Goal: Communication & Community: Answer question/provide support

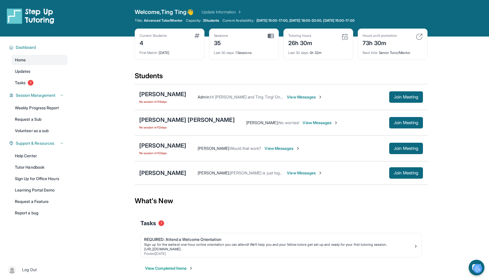
click at [282, 149] on span "View Messages" at bounding box center [282, 149] width 36 height 6
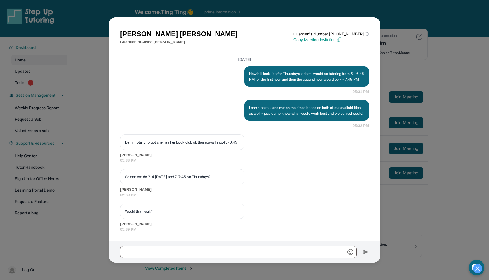
scroll to position [3378, 0]
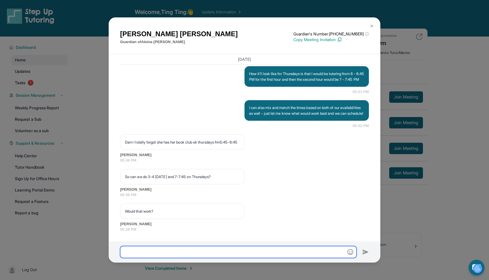
click at [211, 247] on input "text" at bounding box center [238, 252] width 236 height 12
type input "**********"
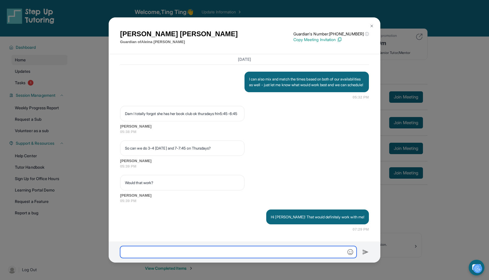
scroll to position [3407, 0]
type input "*"
type input "**********"
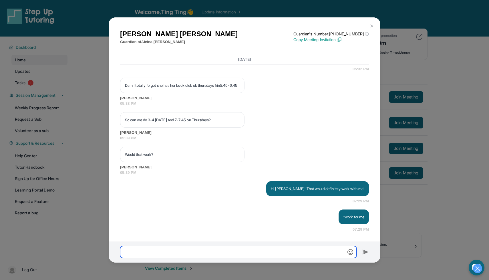
scroll to position [3435, 0]
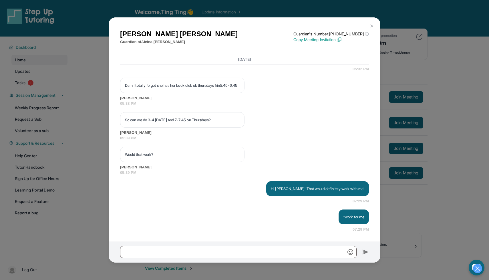
click at [452, 110] on div "[PERSON_NAME] Guardian of [PERSON_NAME] Guardian's Number: [PHONE_NUMBER] ⓘ Thi…" at bounding box center [244, 140] width 489 height 280
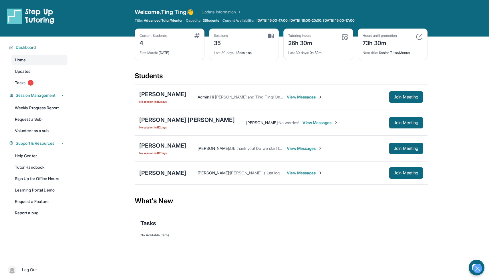
click at [294, 149] on span "View Messages" at bounding box center [305, 149] width 36 height 6
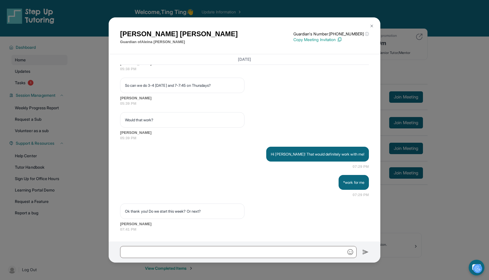
scroll to position [3469, 0]
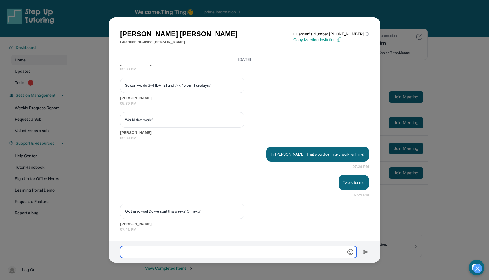
click at [221, 248] on input "text" at bounding box center [238, 252] width 236 height 12
type input "**********"
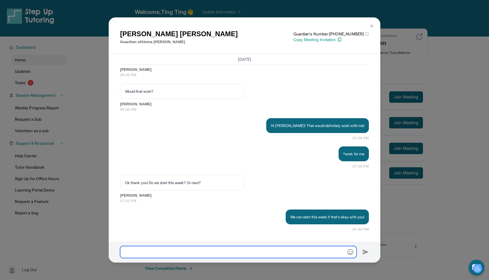
scroll to position [3498, 0]
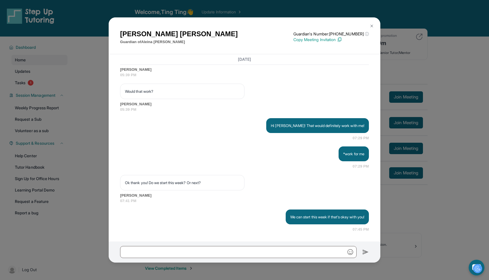
click at [98, 136] on div "[PERSON_NAME] Guardian of [PERSON_NAME] Guardian's Number: [PHONE_NUMBER] ⓘ Thi…" at bounding box center [244, 140] width 489 height 280
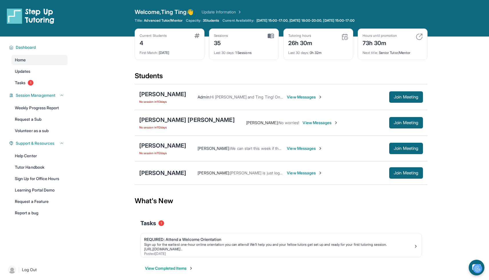
click at [287, 148] on span "View Messages" at bounding box center [305, 149] width 36 height 6
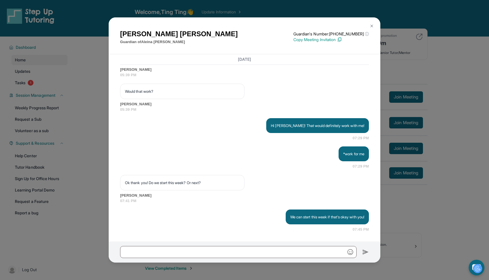
scroll to position [3498, 0]
click at [372, 25] on img at bounding box center [371, 26] width 5 height 5
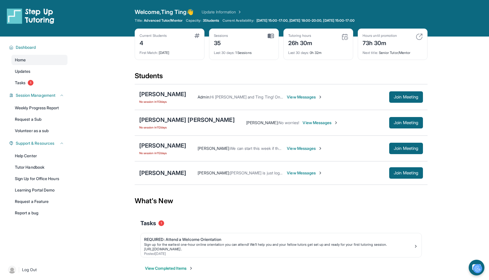
click at [287, 147] on span "View Messages" at bounding box center [305, 149] width 36 height 6
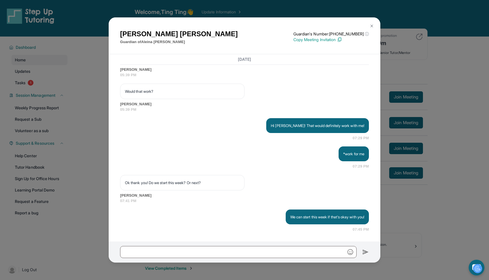
scroll to position [3429, 0]
